Goal: Information Seeking & Learning: Learn about a topic

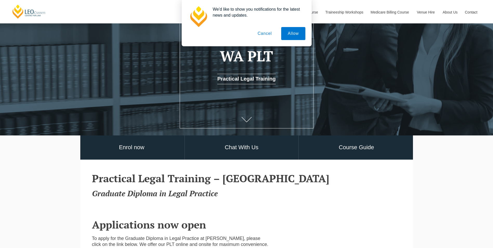
click at [261, 33] on button "Cancel" at bounding box center [264, 33] width 27 height 13
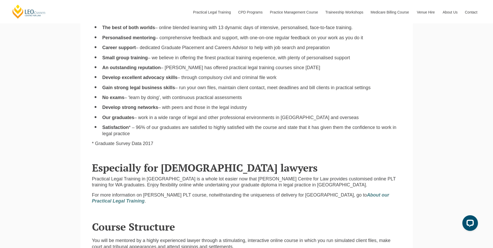
scroll to position [441, 0]
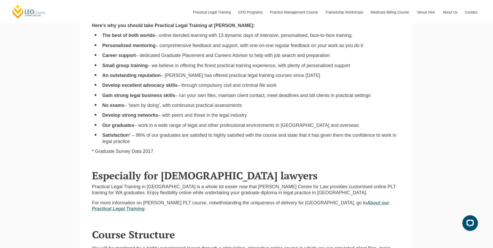
click at [370, 204] on em "About our Practical Legal Training" at bounding box center [240, 205] width 297 height 11
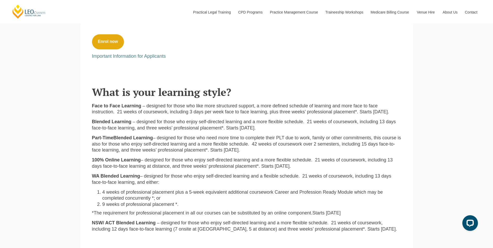
scroll to position [286, 0]
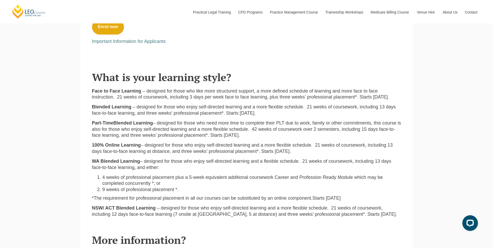
drag, startPoint x: 400, startPoint y: 71, endPoint x: 396, endPoint y: 79, distance: 8.7
click at [400, 71] on header "What is your learning style?" at bounding box center [246, 70] width 309 height 24
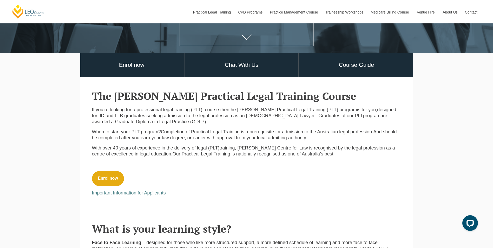
scroll to position [78, 0]
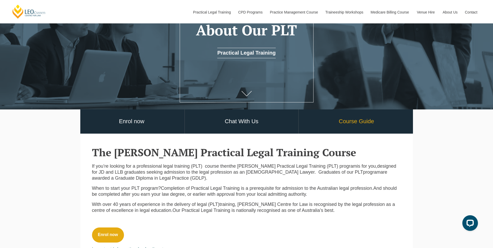
click at [342, 125] on link "Course Guide" at bounding box center [355, 121] width 115 height 24
